Goal: Task Accomplishment & Management: Use online tool/utility

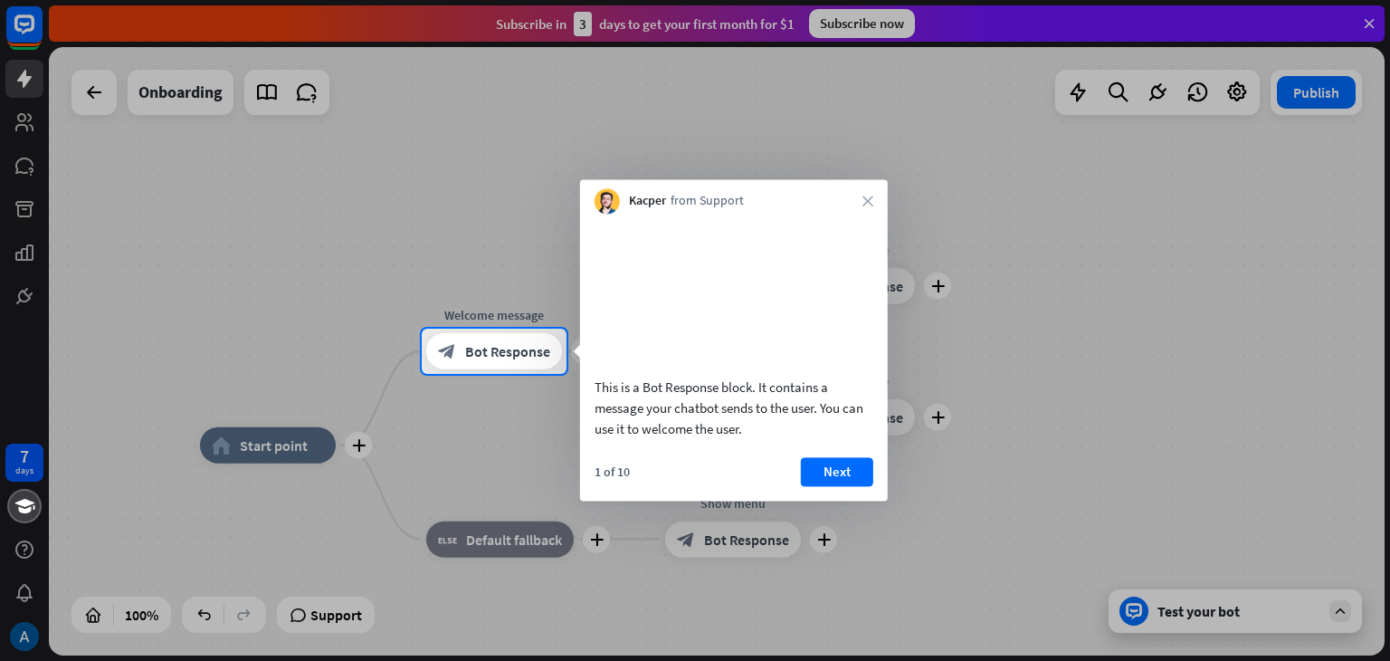
click at [876, 187] on div "Kacper from Support close" at bounding box center [734, 196] width 308 height 34
click at [872, 195] on div "Kacper from Support close" at bounding box center [734, 196] width 308 height 34
click at [865, 198] on icon "close" at bounding box center [867, 200] width 11 height 11
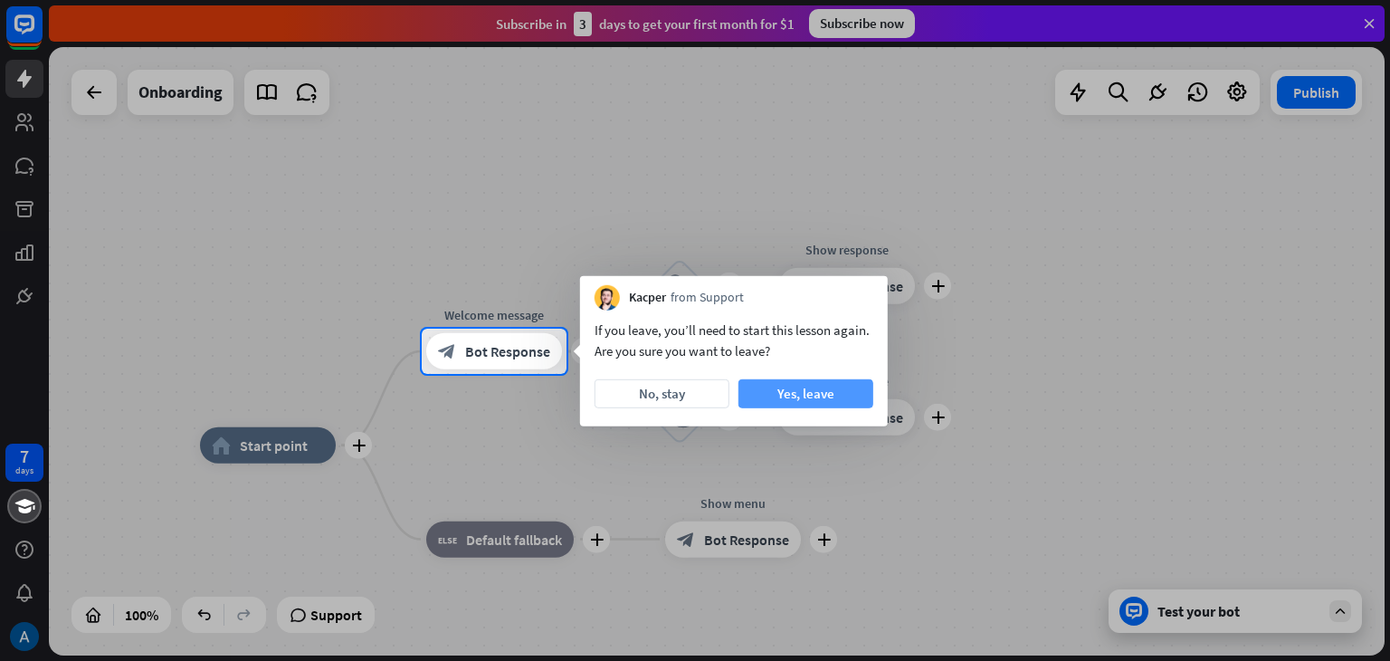
click at [756, 399] on button "Yes, leave" at bounding box center [805, 393] width 135 height 29
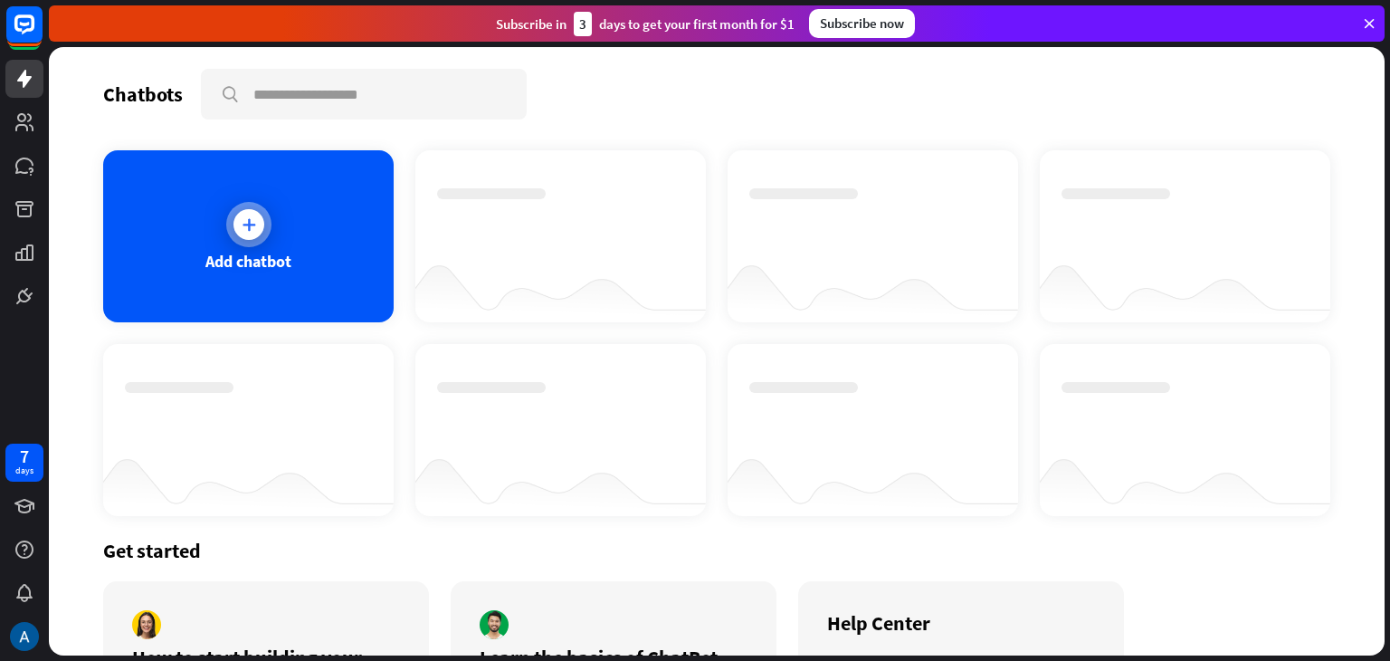
click at [275, 171] on div "Add chatbot" at bounding box center [248, 236] width 290 height 172
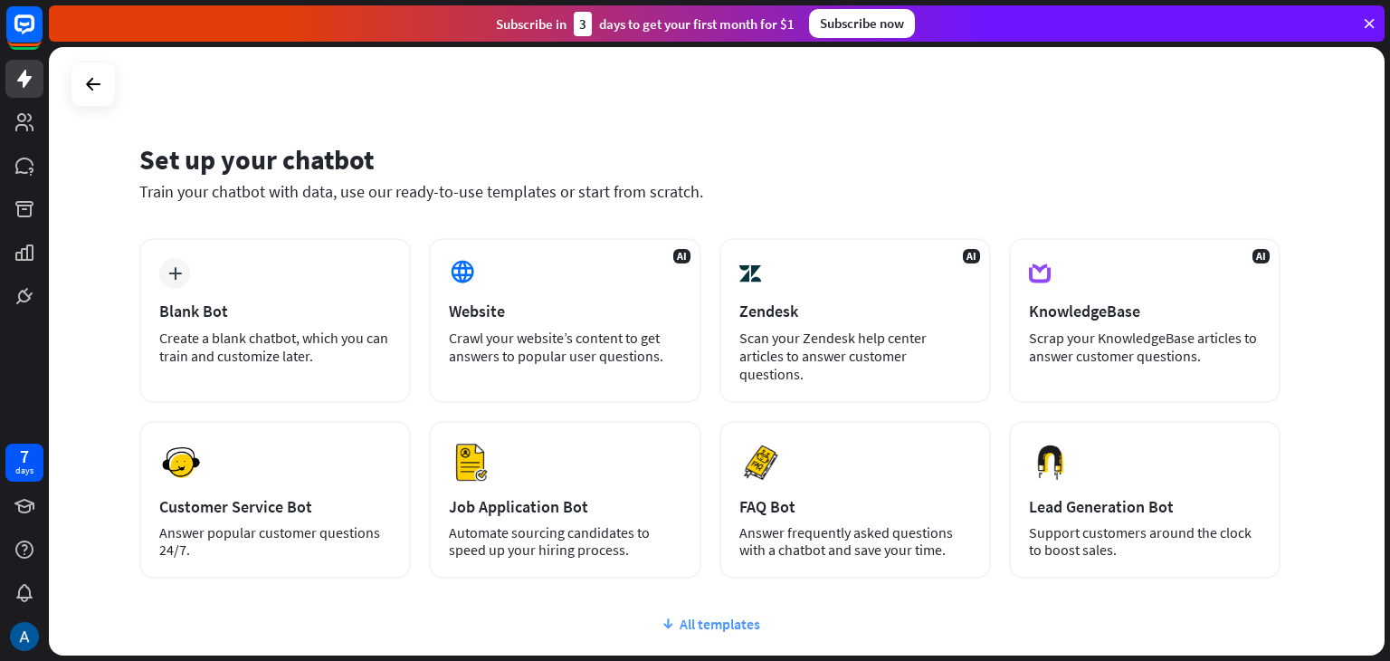
click at [661, 614] on icon at bounding box center [668, 623] width 14 height 18
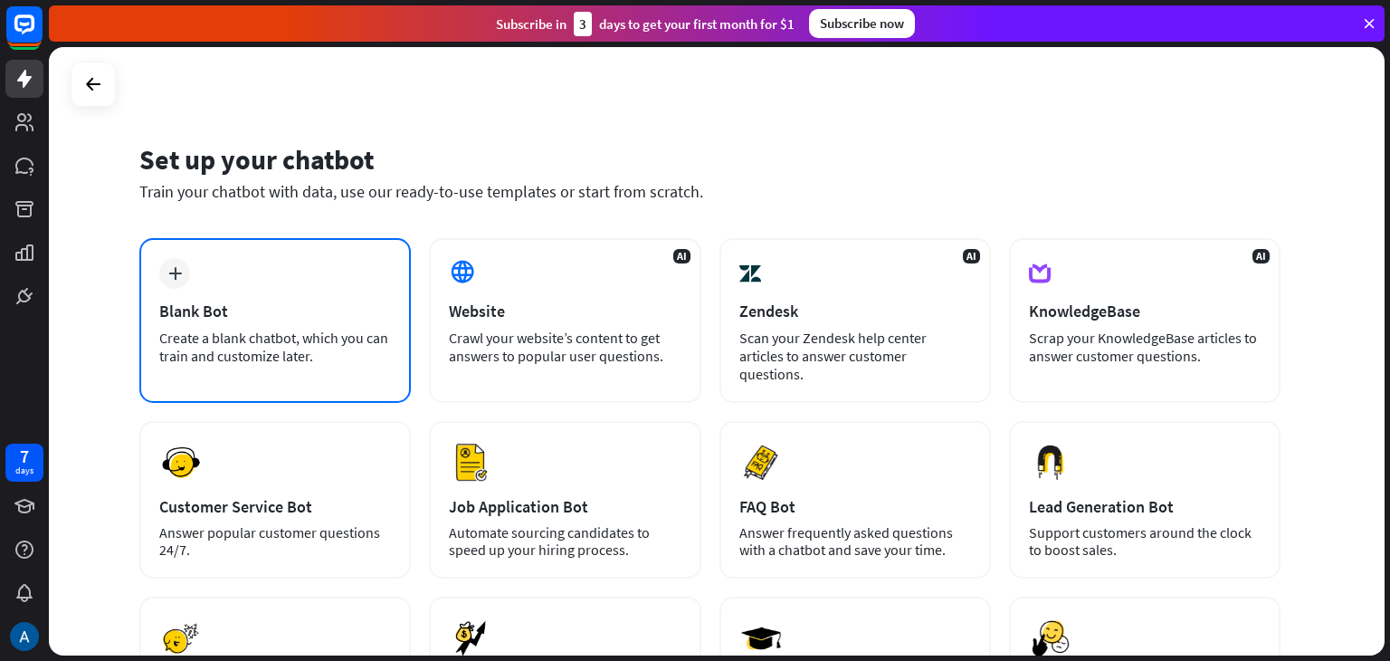
click at [349, 262] on div "plus Blank Bot Create a blank chatbot, which you can train and customize later." at bounding box center [274, 320] width 271 height 165
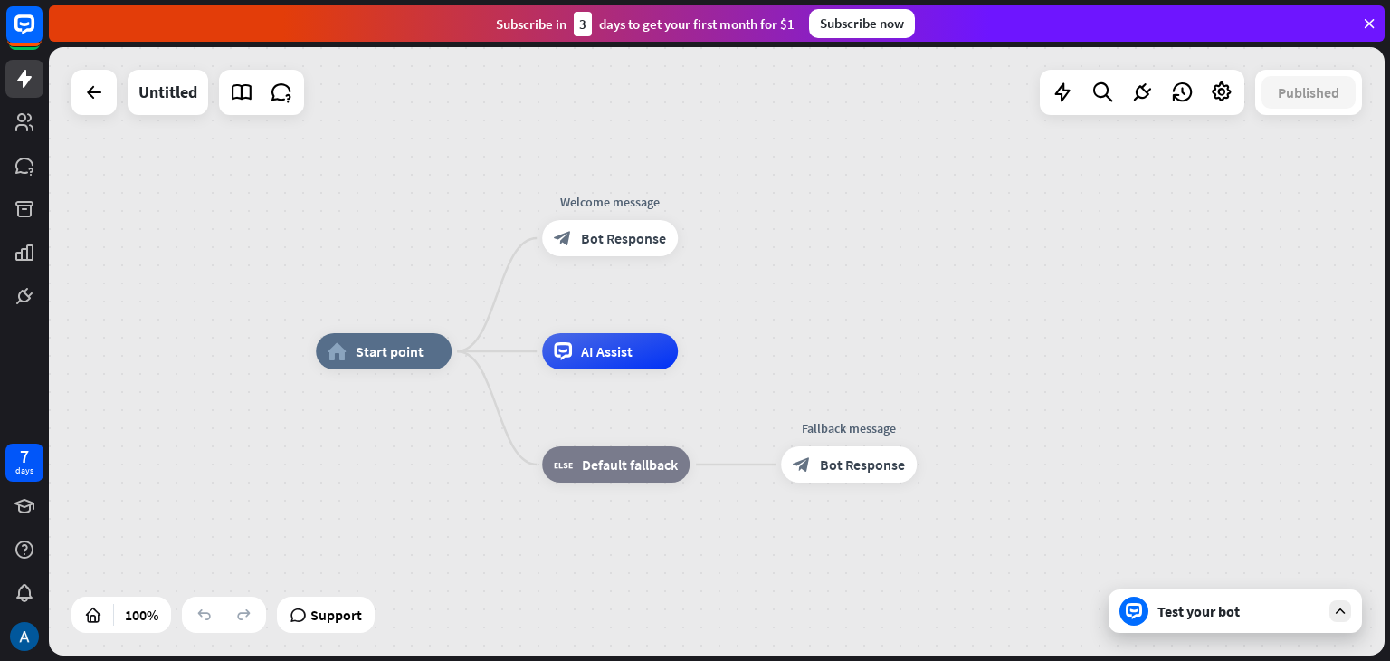
click at [1147, 604] on div at bounding box center [1133, 610] width 29 height 29
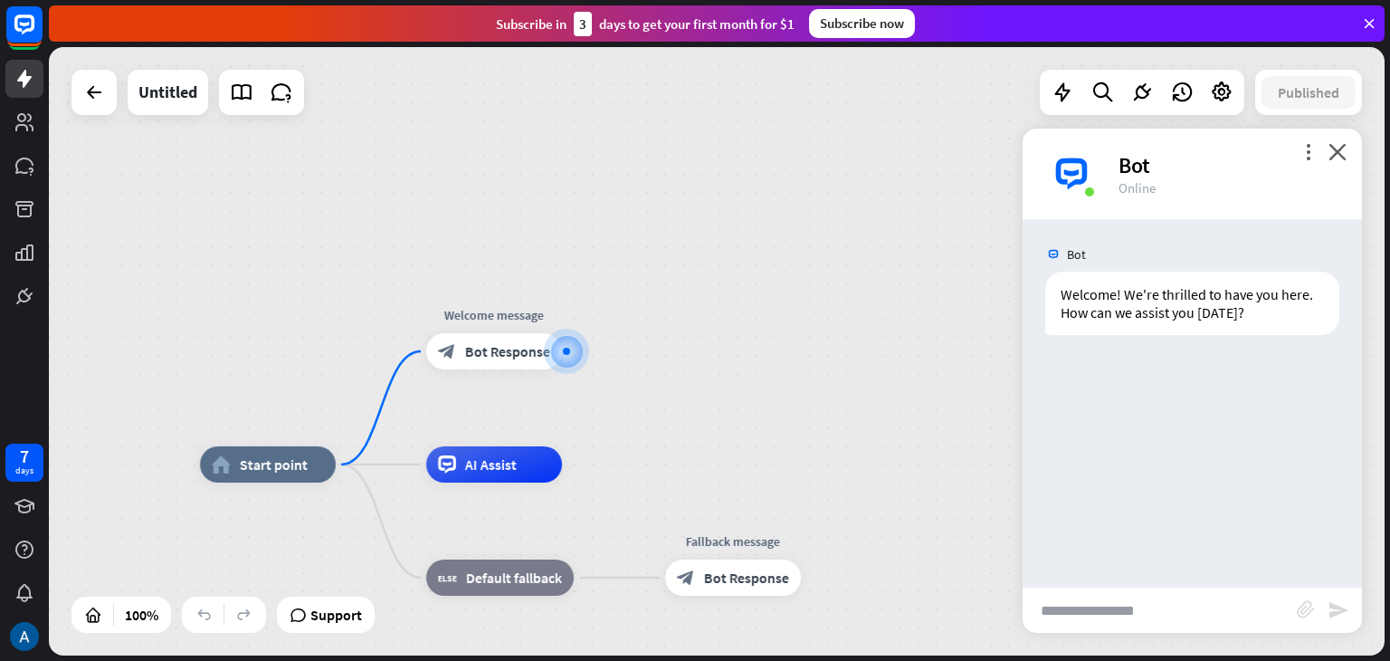
click at [1127, 596] on input "text" at bounding box center [1160, 609] width 274 height 45
type input "**********"
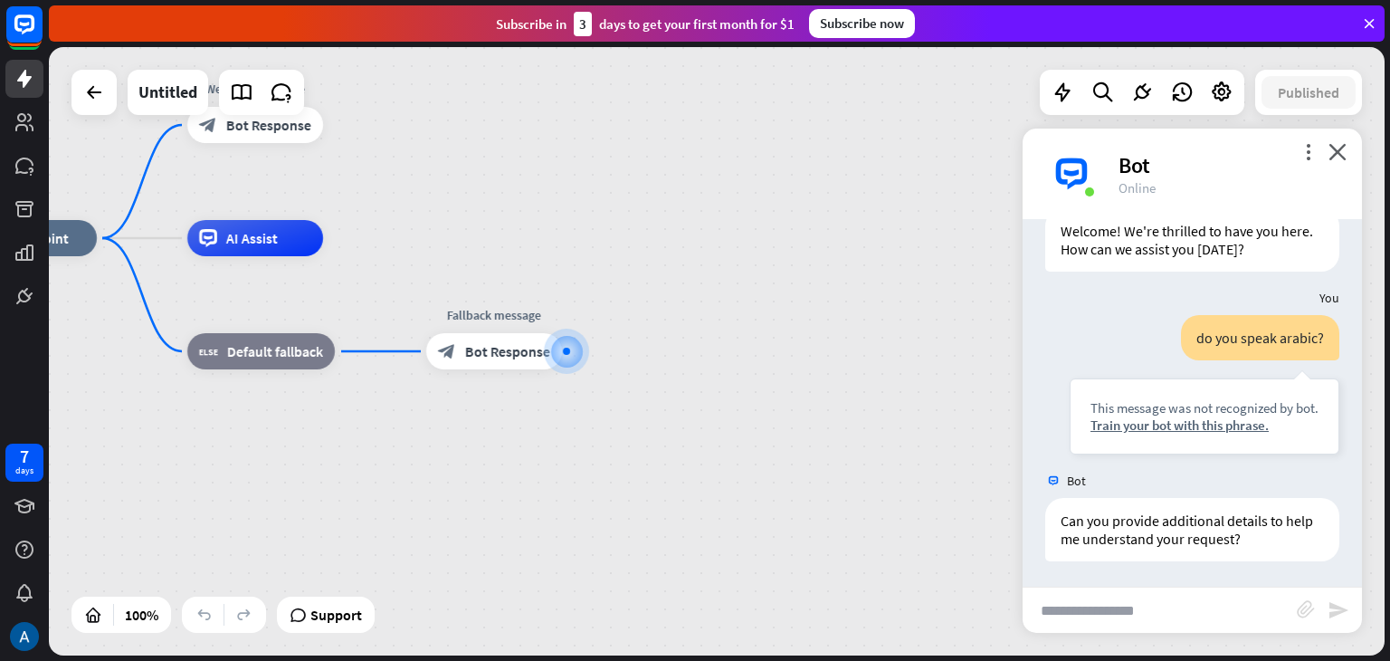
scroll to position [65, 0]
click at [1235, 612] on input "text" at bounding box center [1160, 609] width 274 height 45
click at [1198, 598] on input "text" at bounding box center [1160, 609] width 274 height 45
type input "**********"
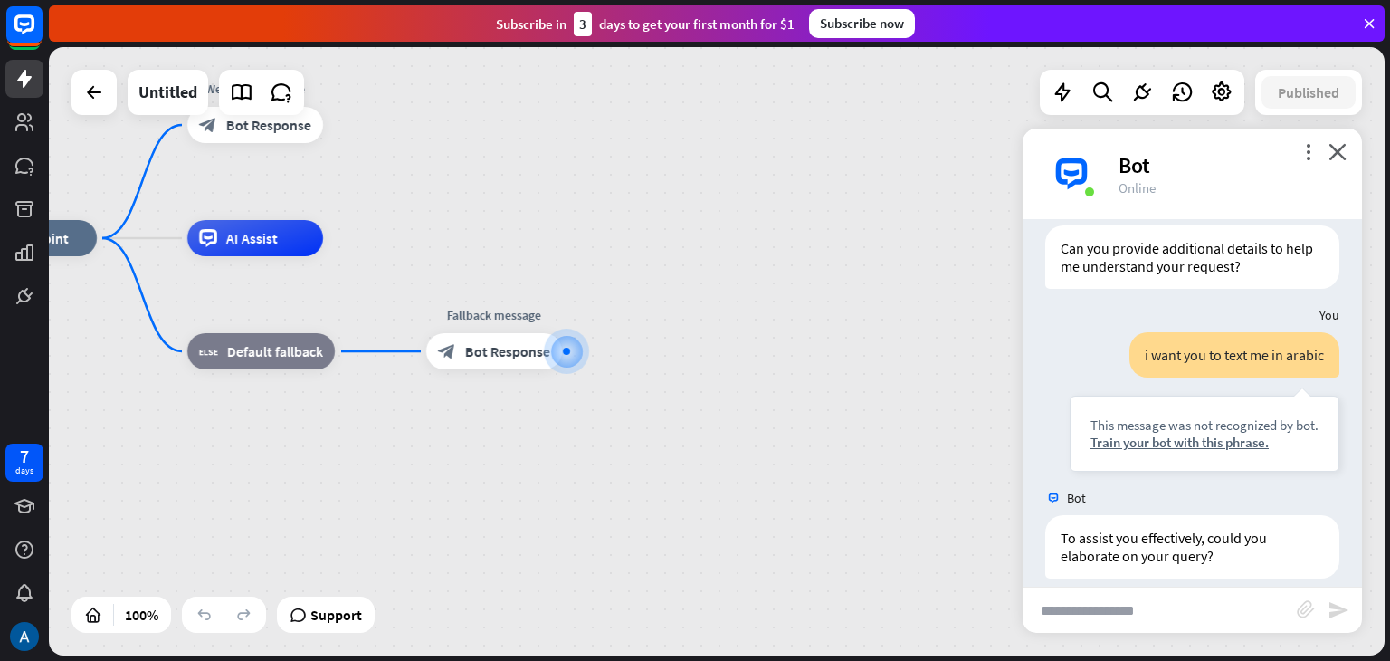
scroll to position [354, 0]
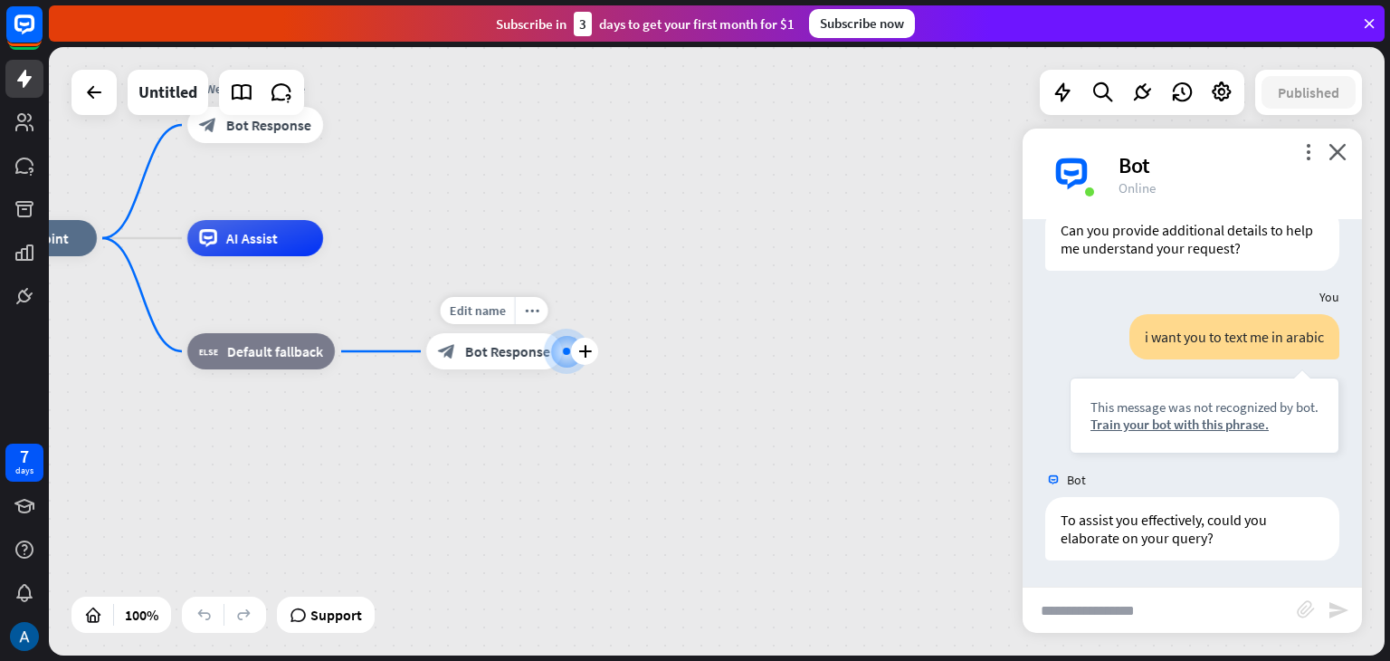
click at [571, 356] on div at bounding box center [566, 351] width 18 height 18
click at [585, 352] on icon "plus" at bounding box center [585, 351] width 14 height 13
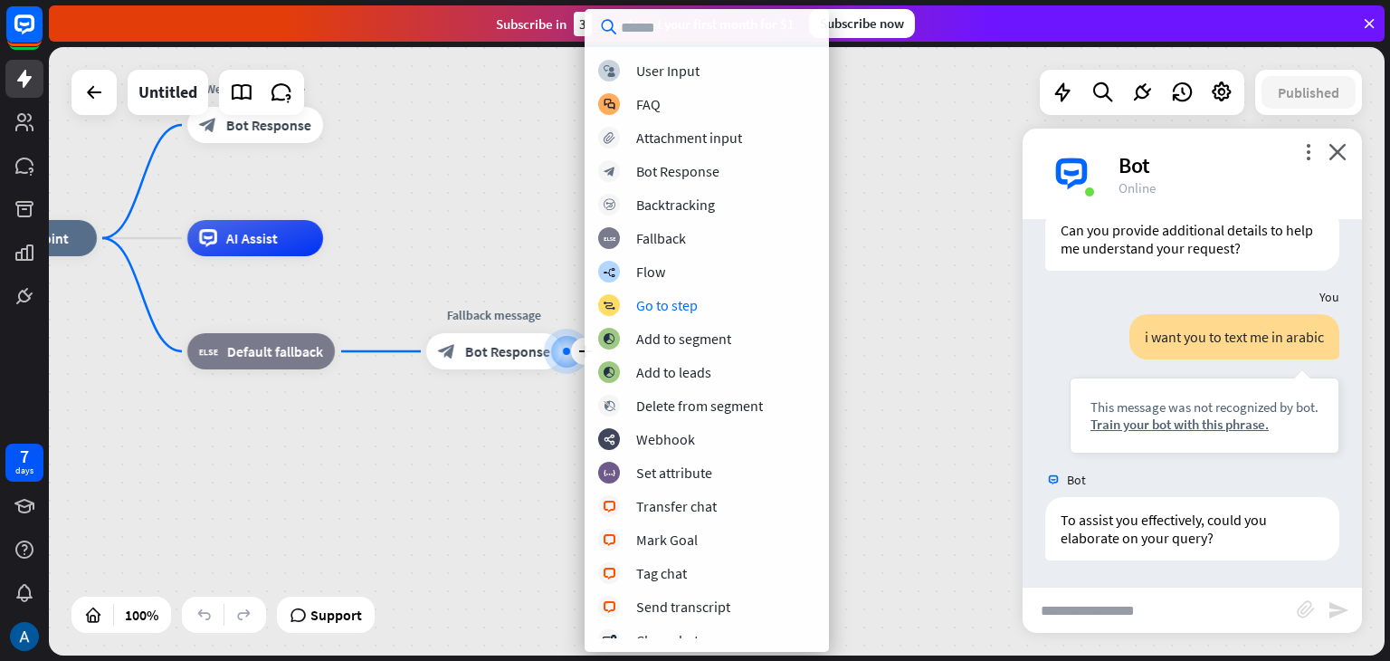
scroll to position [269, 0]
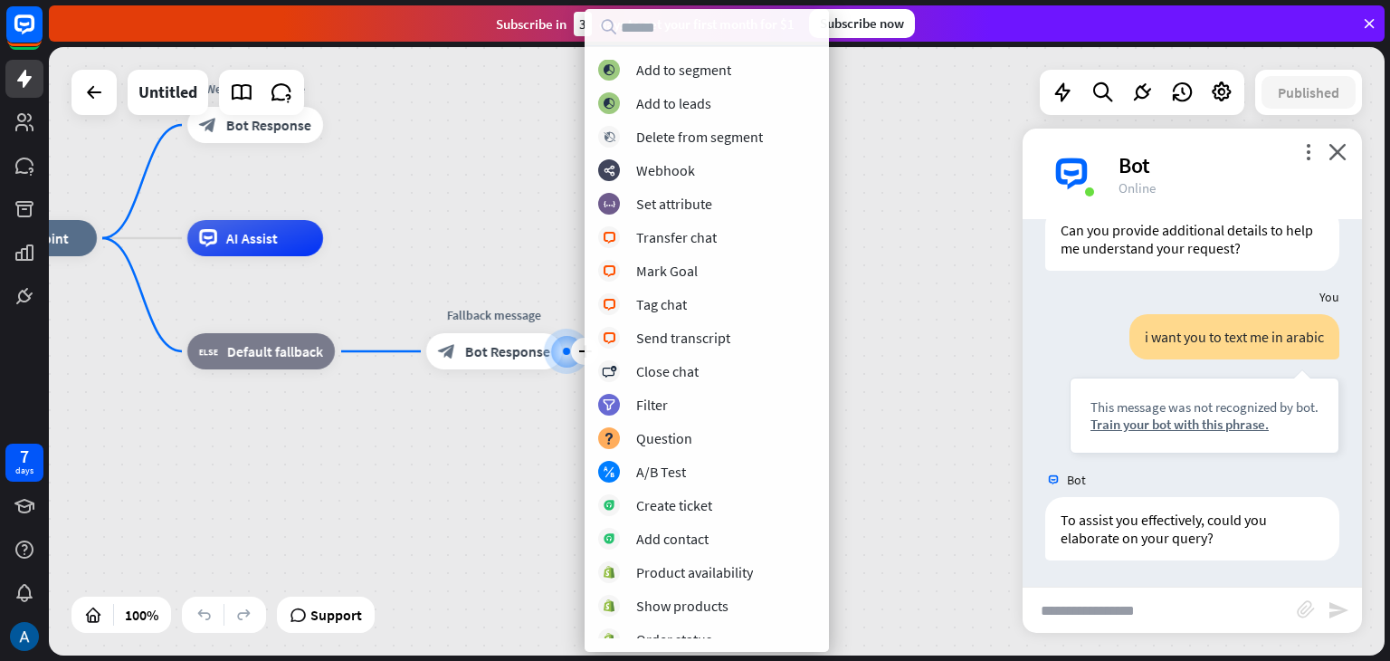
click at [1006, 301] on div "home_2 Start point Welcome message block_bot_response Bot Response AI Assist bl…" at bounding box center [629, 542] width 1336 height 608
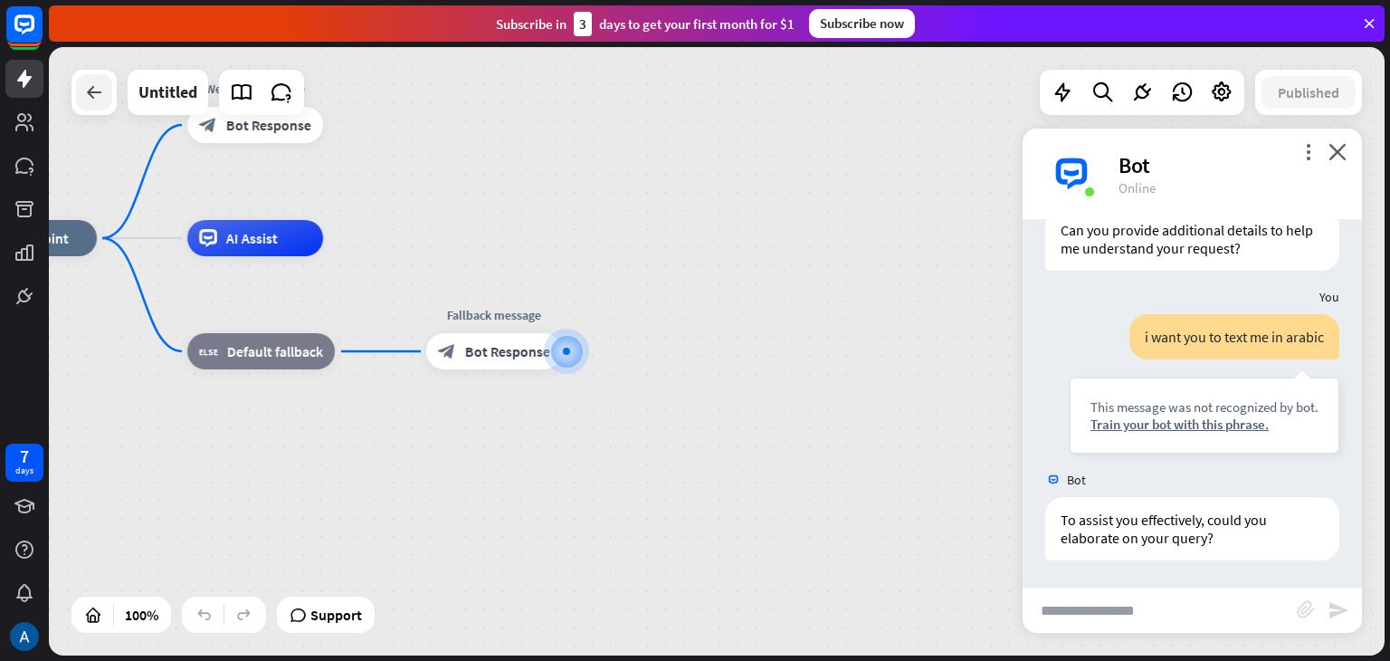
click at [103, 89] on icon at bounding box center [94, 92] width 22 height 22
